Goal: Task Accomplishment & Management: Manage account settings

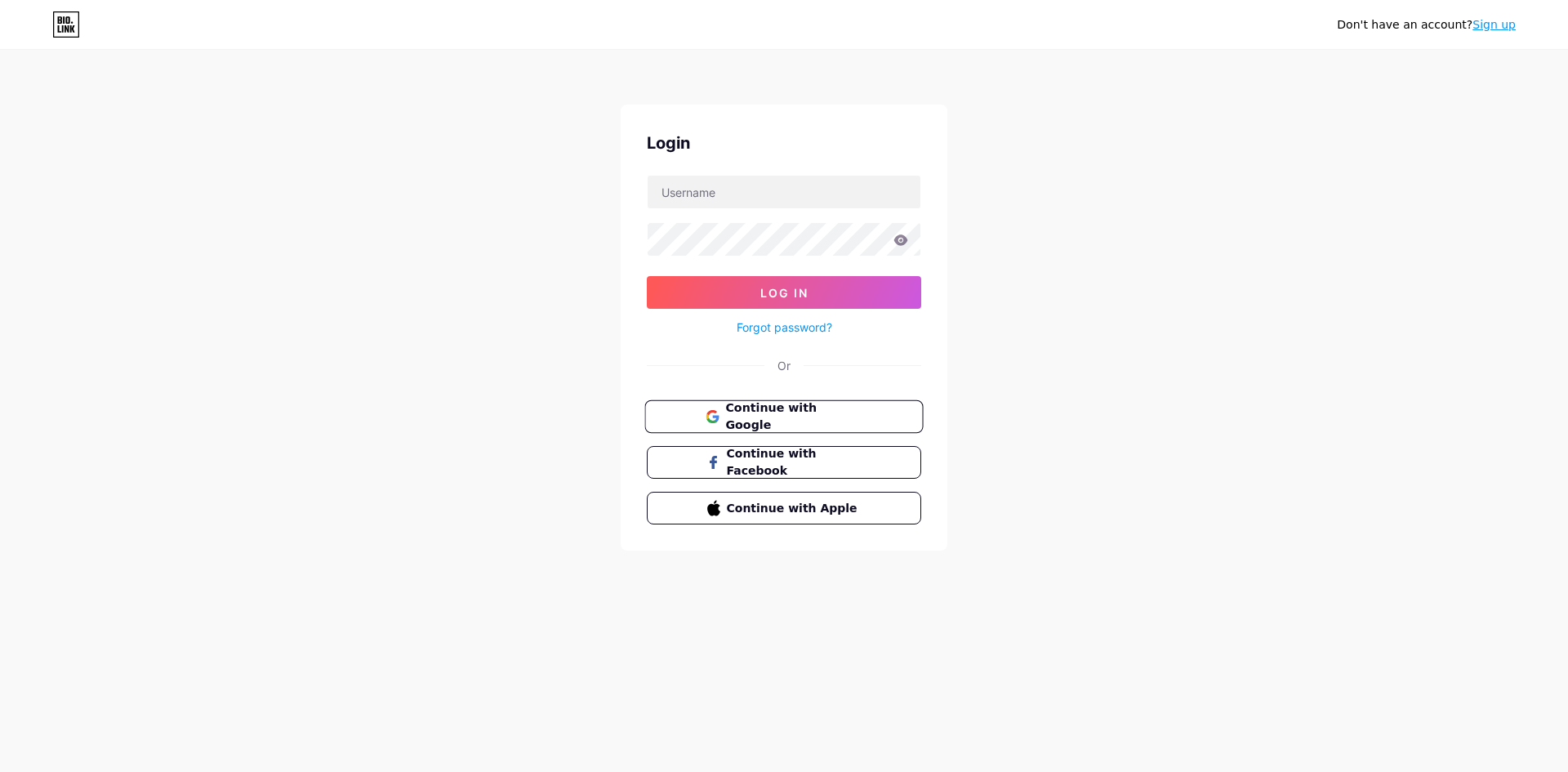
click at [833, 418] on span "Continue with Google" at bounding box center [793, 417] width 137 height 36
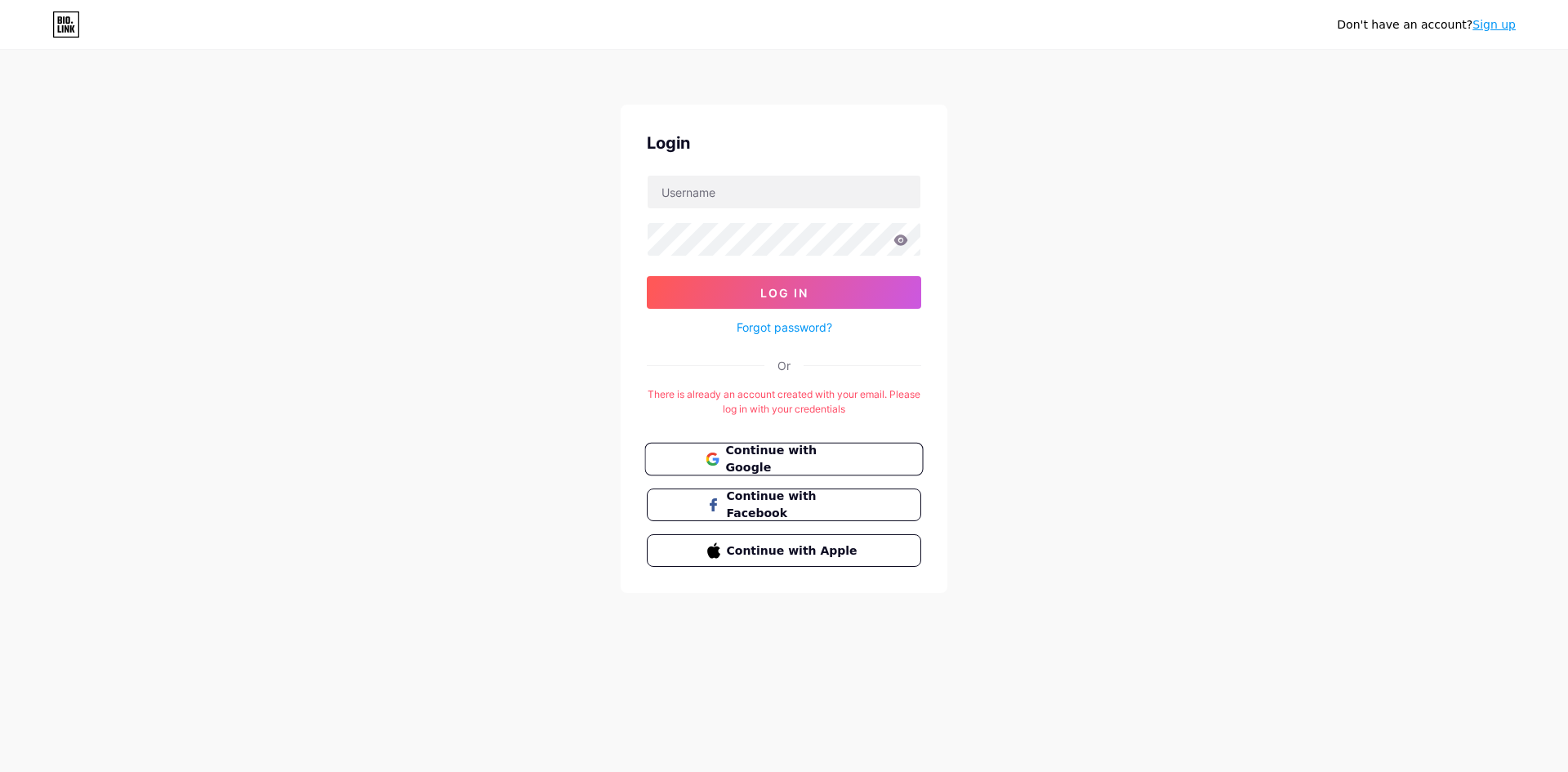
click at [795, 459] on span "Continue with Google" at bounding box center [793, 459] width 137 height 36
drag, startPoint x: 733, startPoint y: 187, endPoint x: 731, endPoint y: 195, distance: 8.2
click at [731, 195] on input "text" at bounding box center [784, 192] width 273 height 33
type input "[EMAIL_ADDRESS][DOMAIN_NAME]"
click at [713, 297] on button "Log In" at bounding box center [784, 292] width 275 height 33
